Goal: Task Accomplishment & Management: Manage account settings

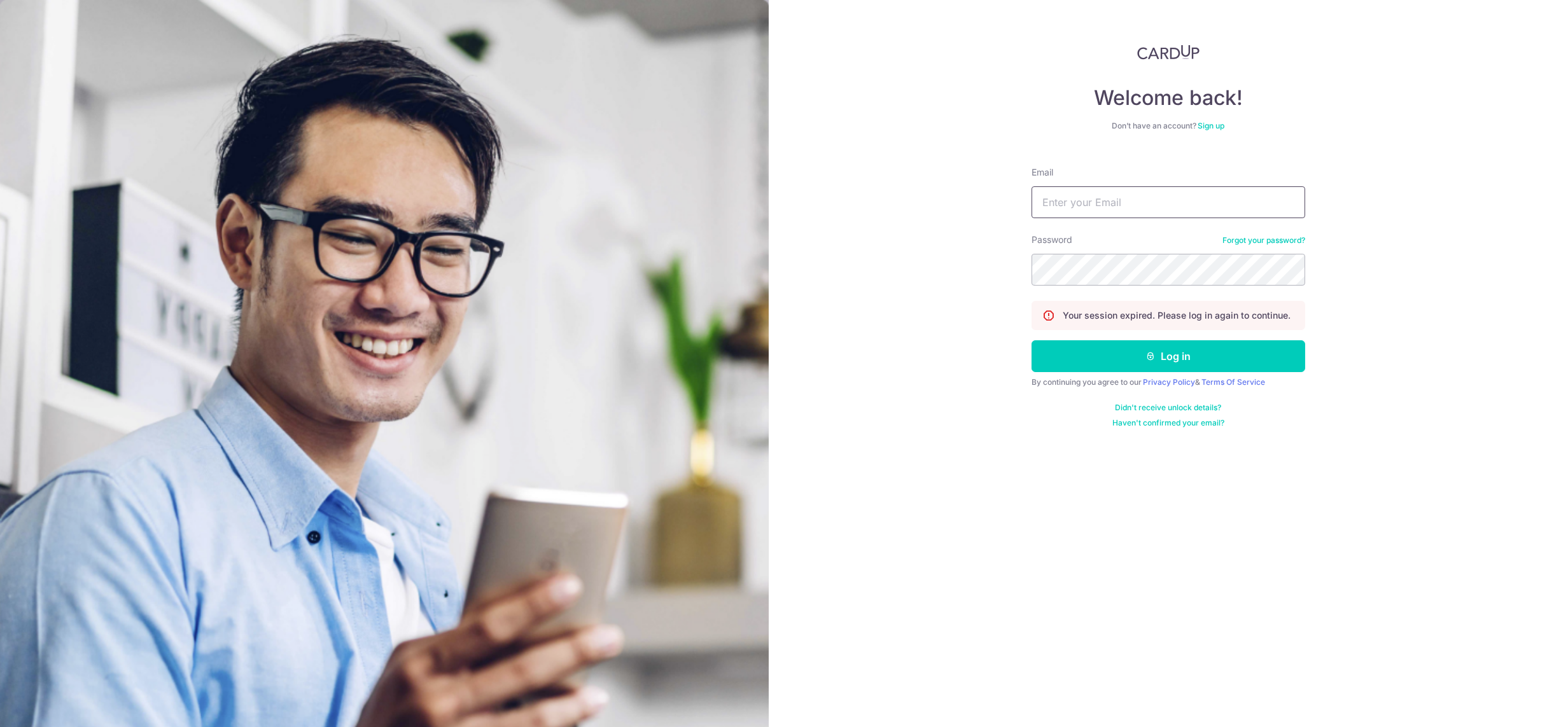
click at [1081, 205] on input "Email" at bounding box center [1168, 202] width 273 height 32
click at [1187, 206] on input "Email" at bounding box center [1168, 202] width 273 height 32
paste input "[DEMOGRAPHIC_DATA][EMAIL_ADDRESS][DOMAIN_NAME]"
type input "[DEMOGRAPHIC_DATA][EMAIL_ADDRESS][DOMAIN_NAME]"
click at [1104, 378] on div "By continuing you agree to our Privacy Policy & Terms Of Service" at bounding box center [1168, 382] width 273 height 10
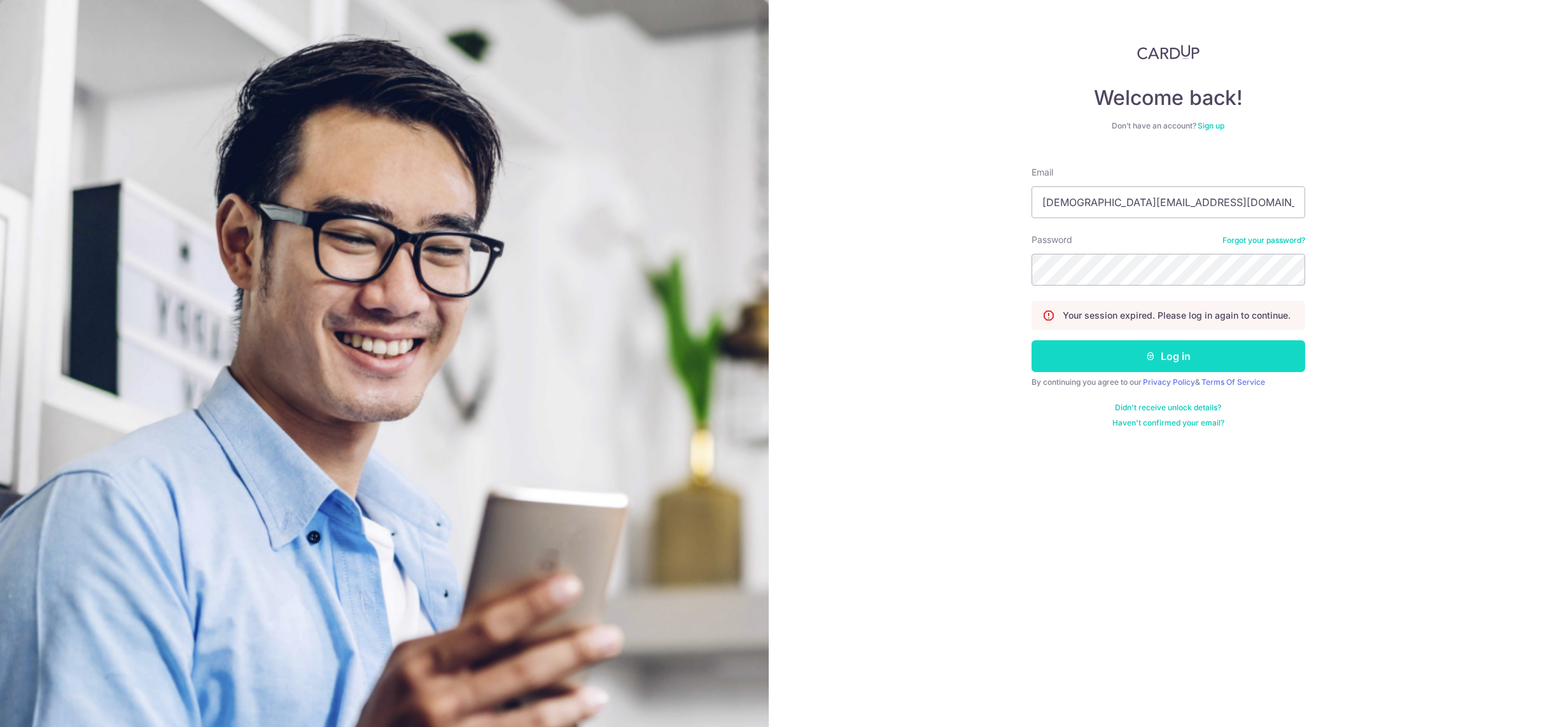
click at [1106, 370] on button "Log in" at bounding box center [1168, 356] width 273 height 32
